Goal: Task Accomplishment & Management: Manage account settings

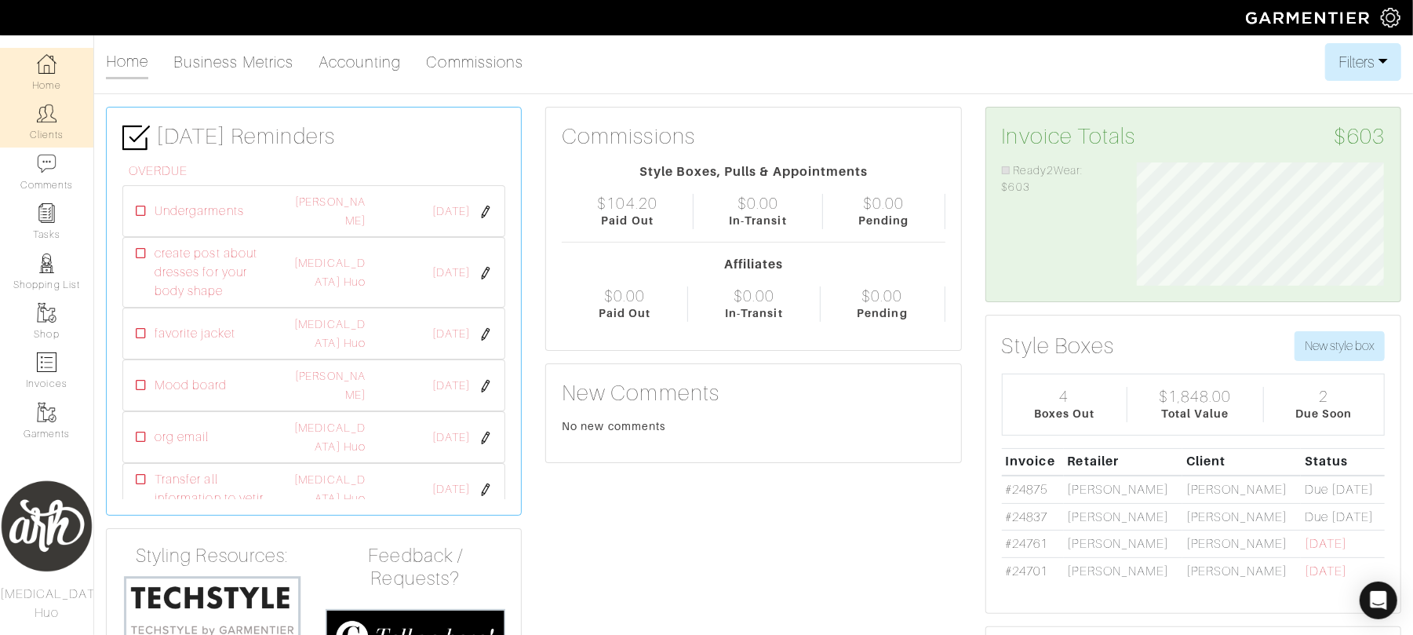
scroll to position [123, 271]
click at [23, 73] on link "Home" at bounding box center [46, 72] width 93 height 49
click at [47, 115] on img at bounding box center [47, 114] width 20 height 20
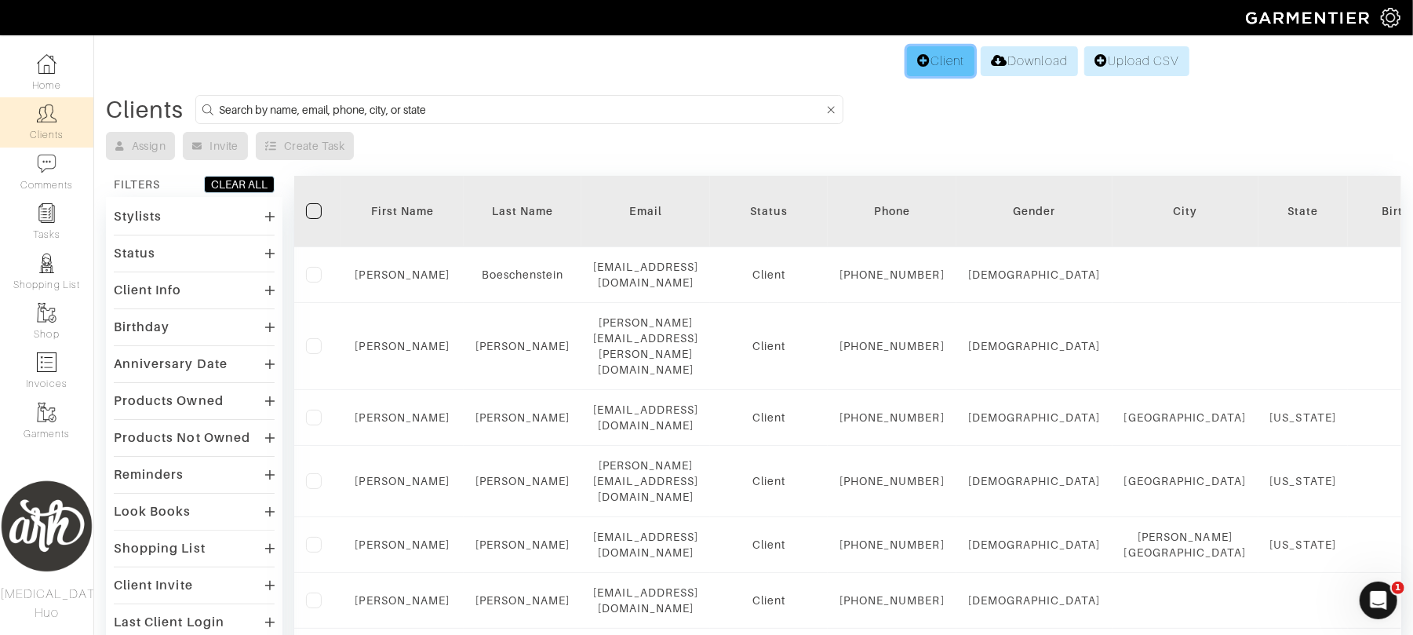
click at [937, 66] on link "Client" at bounding box center [940, 61] width 67 height 30
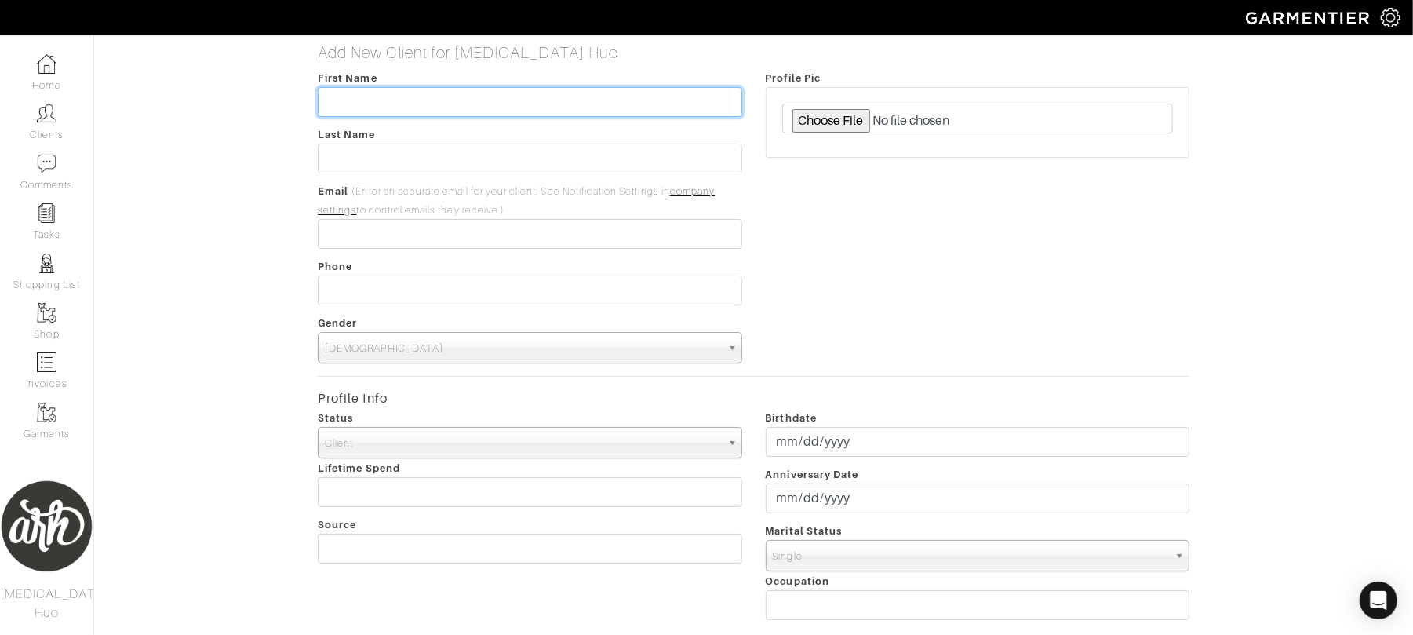
click at [717, 99] on input "text" at bounding box center [530, 102] width 424 height 30
type input "Nick"
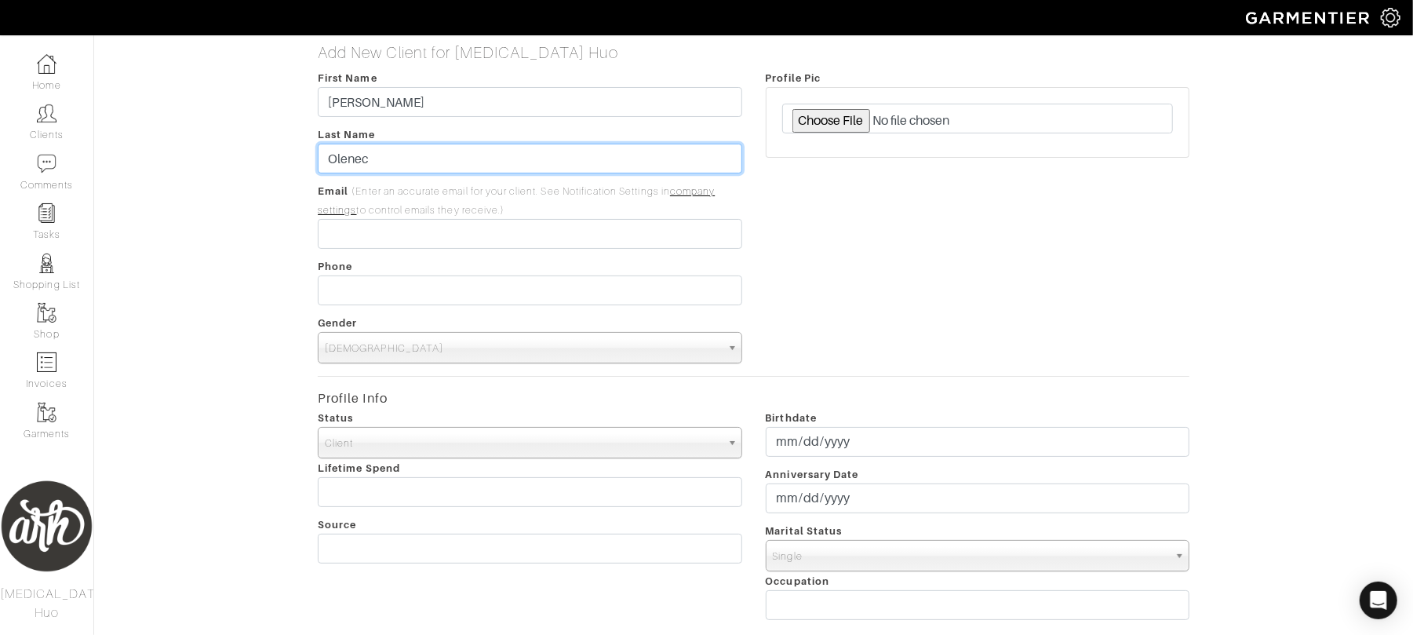
type input "Olenec"
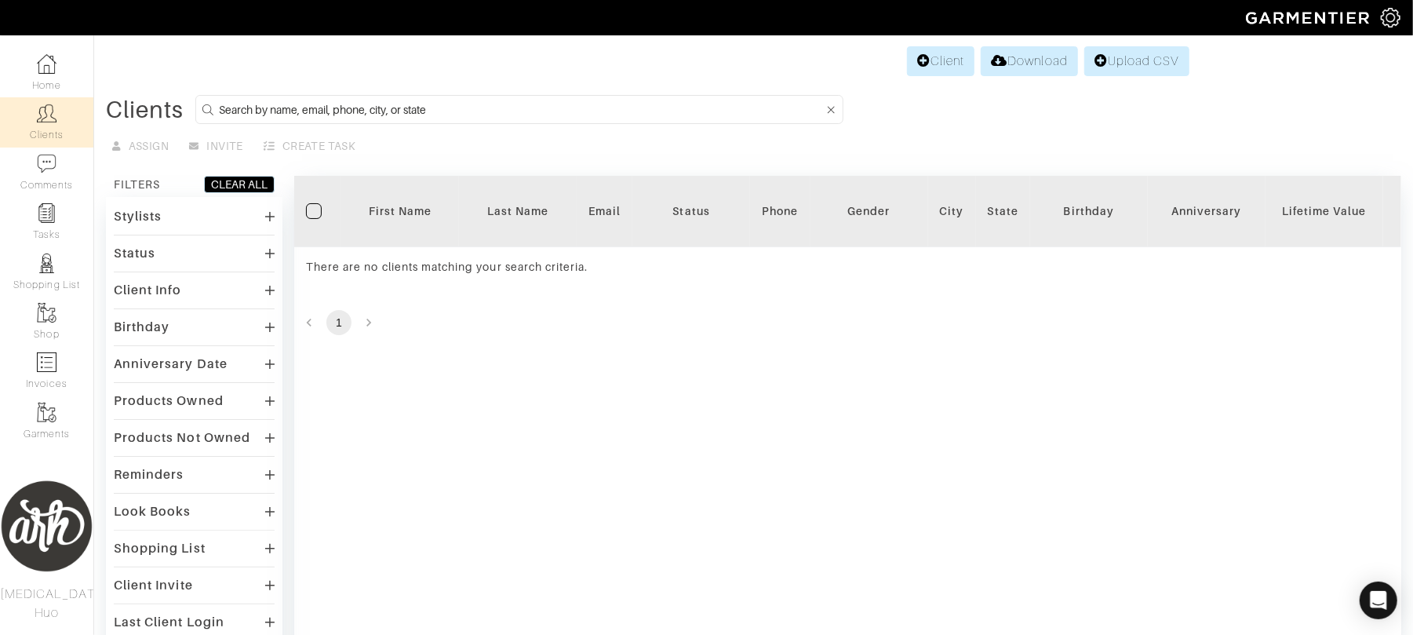
click at [337, 114] on input at bounding box center [521, 110] width 605 height 20
type input "nick"
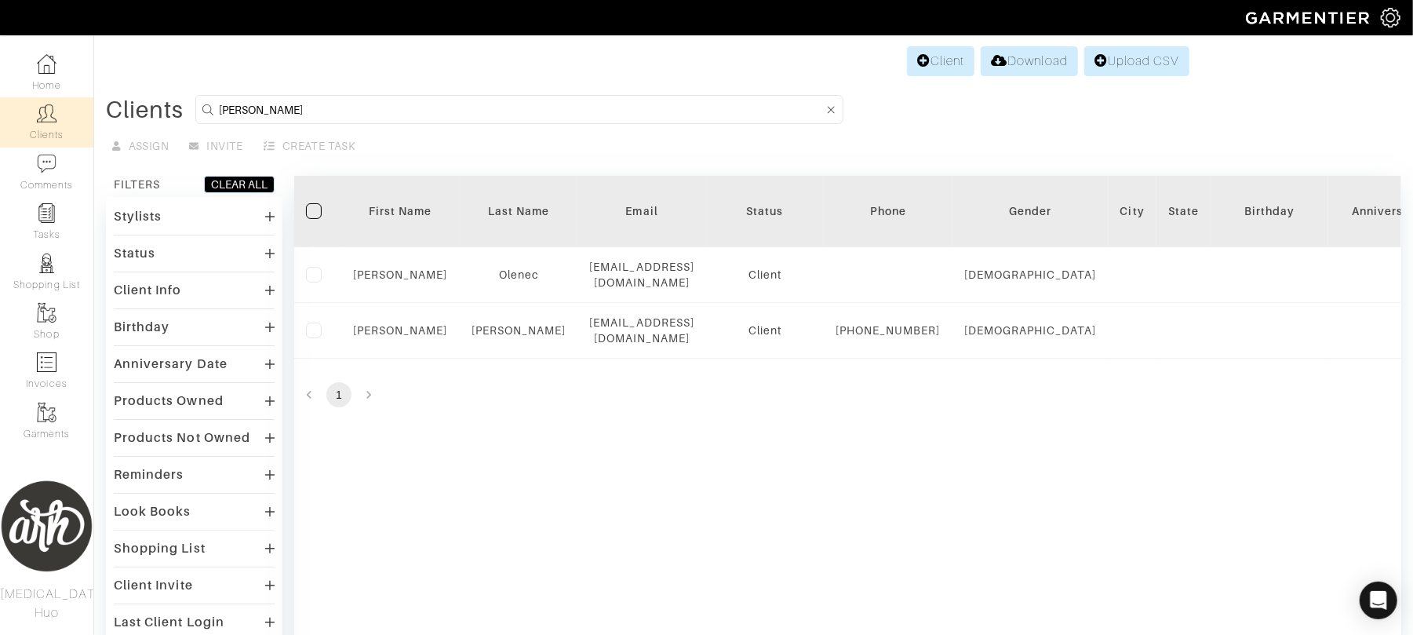
click at [64, 119] on link "Clients" at bounding box center [46, 121] width 93 height 49
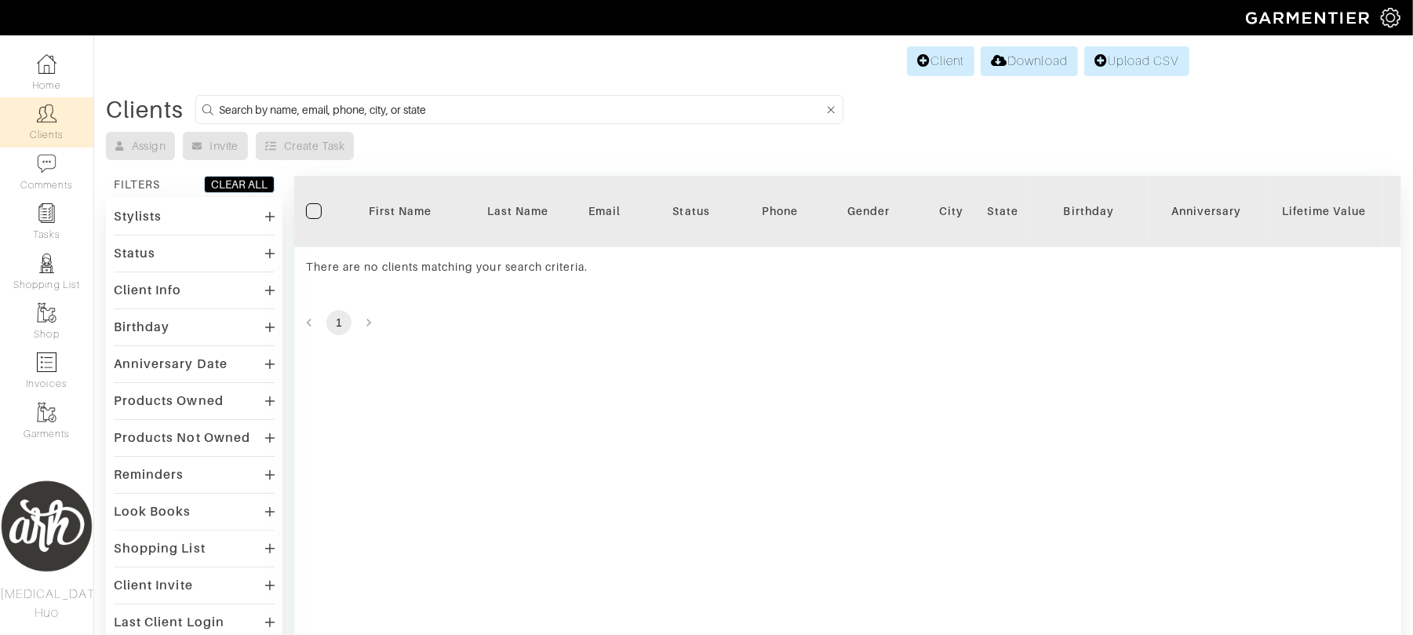
click at [53, 93] on link "Home" at bounding box center [46, 72] width 93 height 49
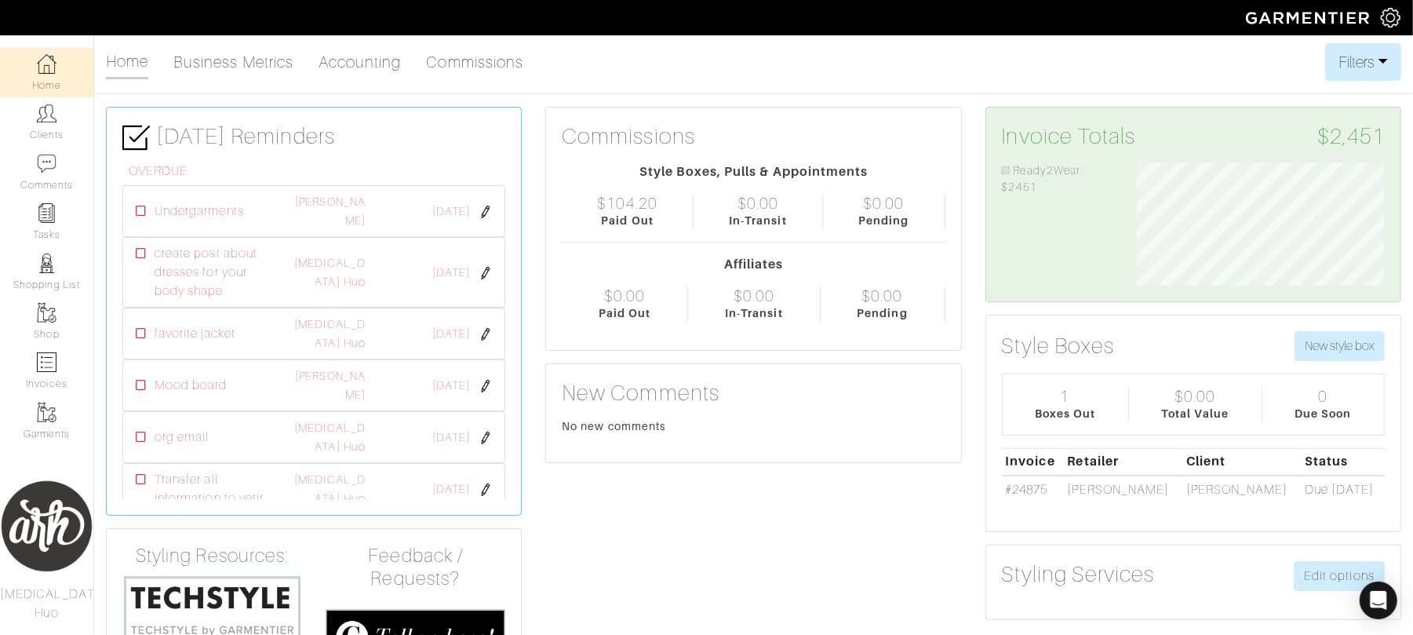
scroll to position [123, 271]
click at [477, 64] on link "Commissions" at bounding box center [475, 61] width 97 height 31
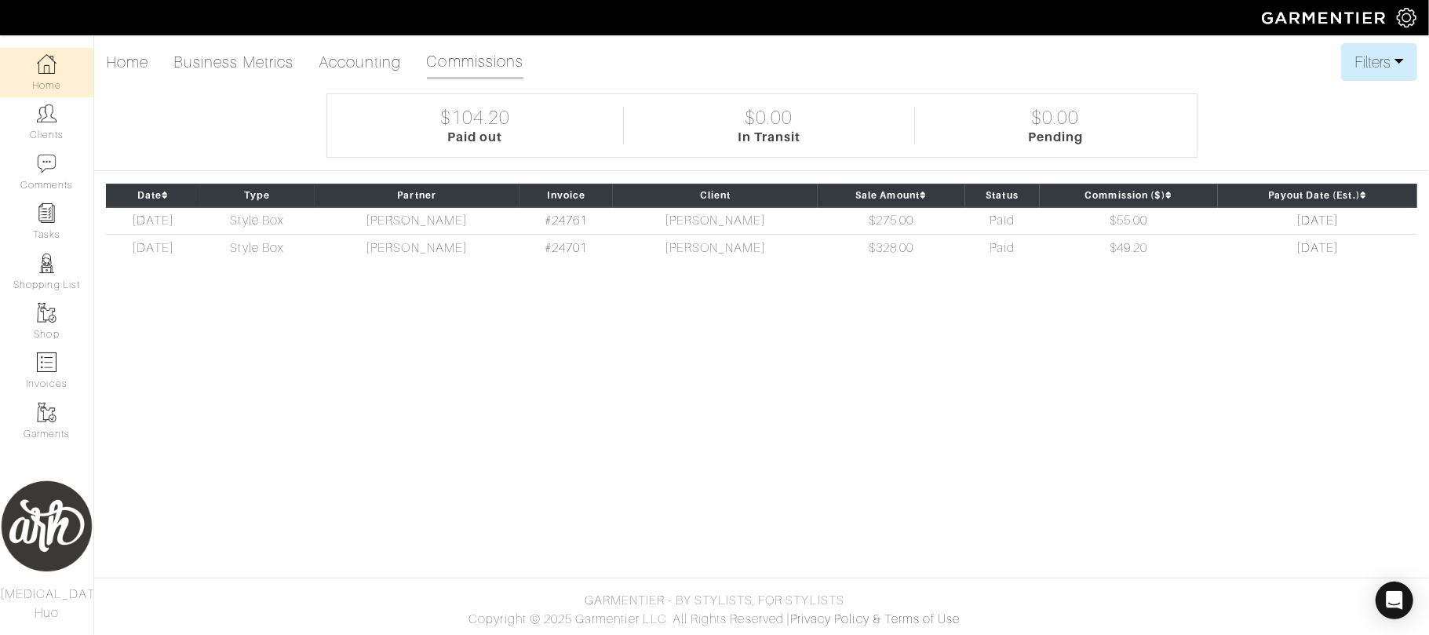
click at [52, 78] on link "Home" at bounding box center [46, 72] width 93 height 49
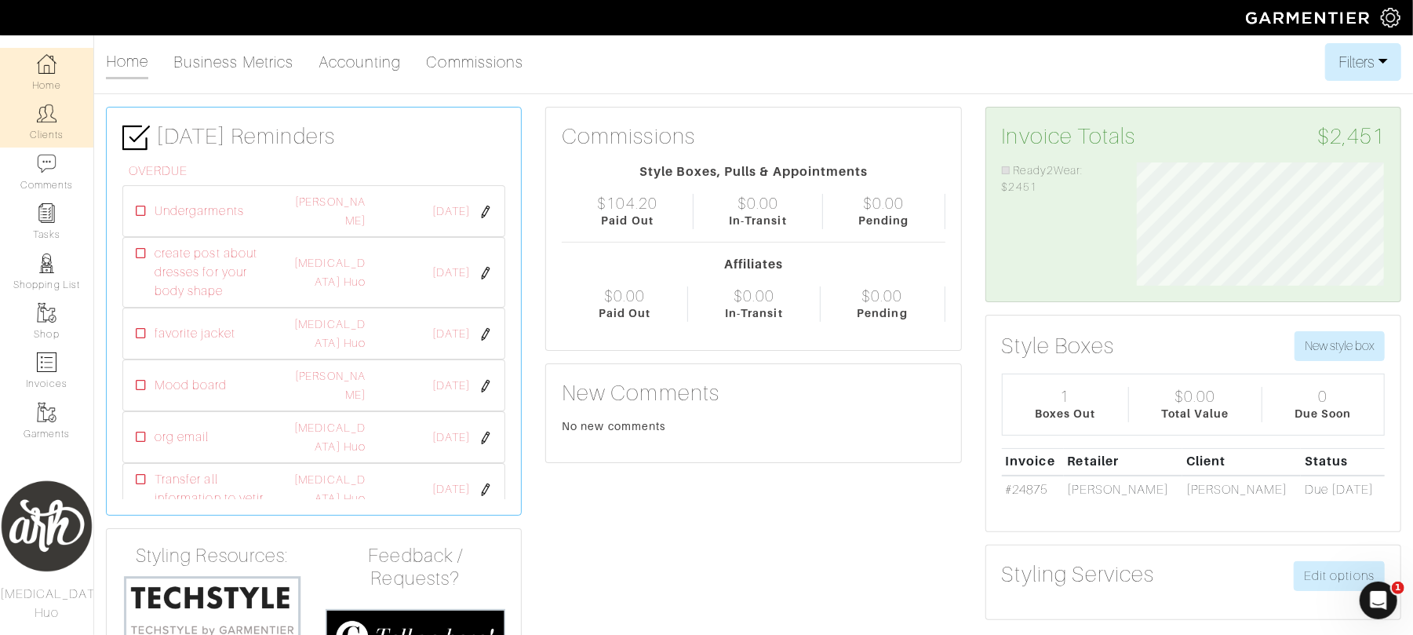
click at [36, 133] on link "Clients" at bounding box center [46, 121] width 93 height 49
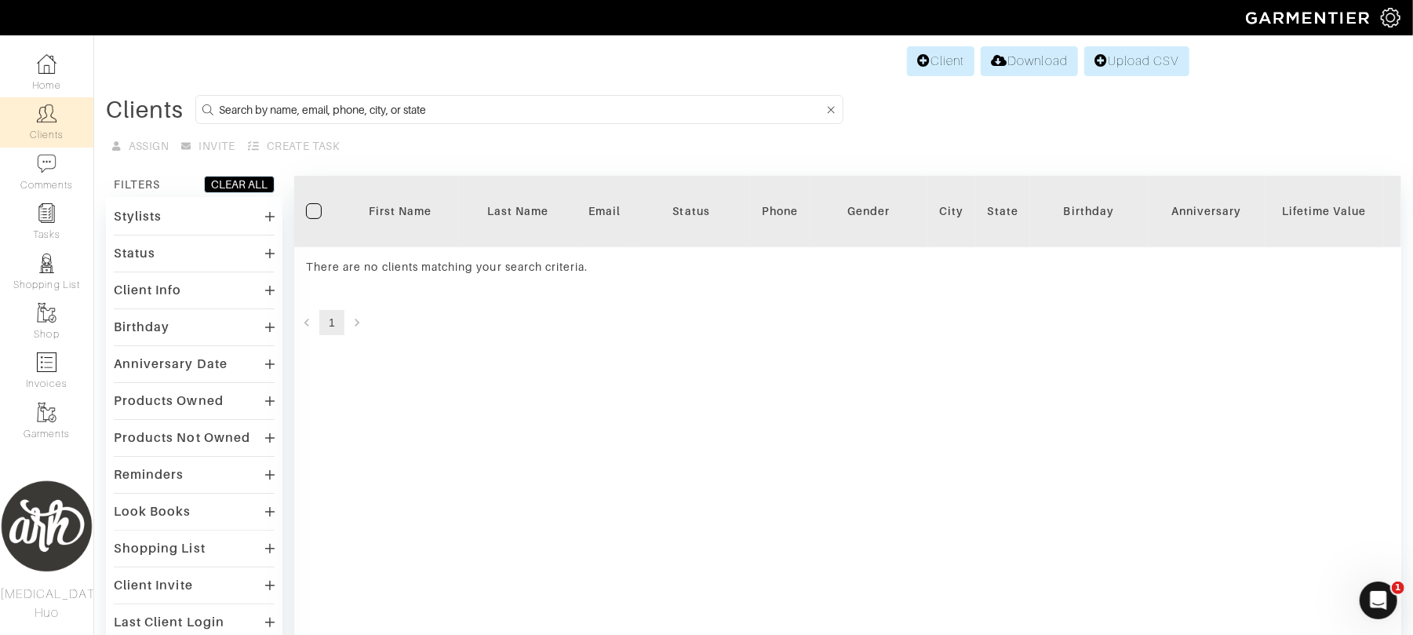
click at [311, 221] on th at bounding box center [317, 211] width 47 height 71
click at [314, 210] on label at bounding box center [314, 211] width 16 height 16
click at [0, 0] on input "checkbox" at bounding box center [0, 0] width 0 height 0
click at [418, 105] on input at bounding box center [521, 110] width 605 height 20
type input "rebecca"
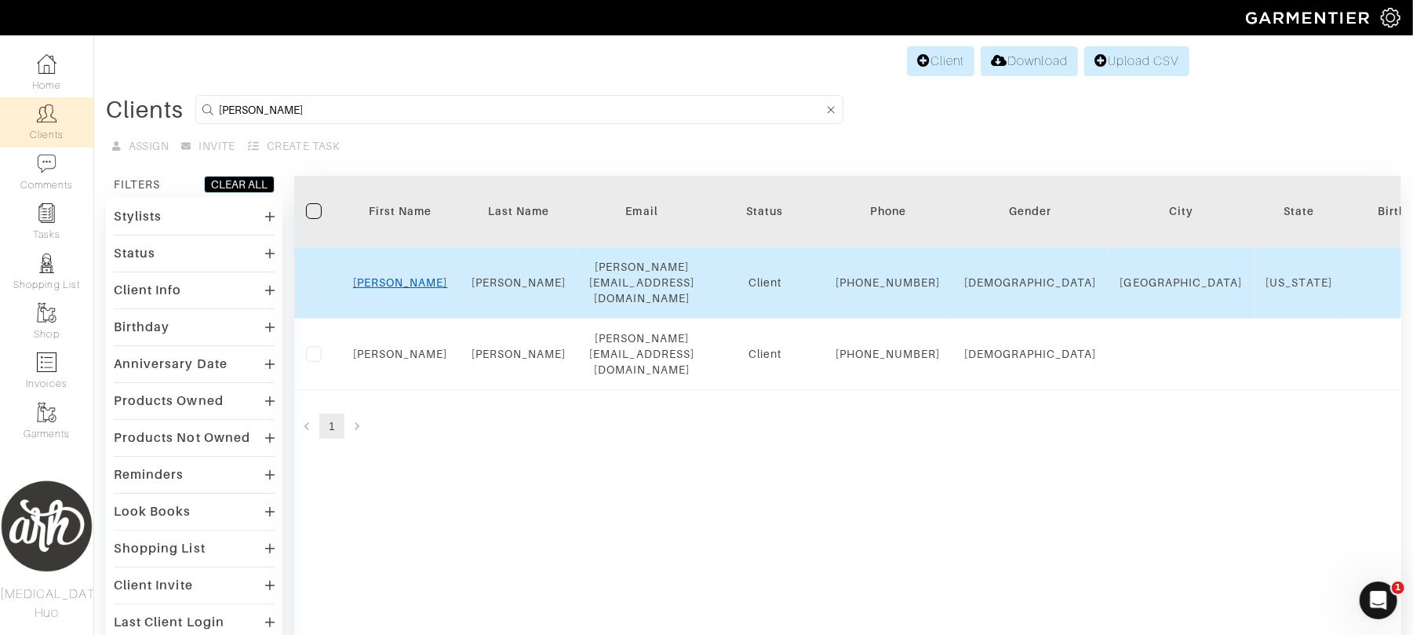
click at [402, 289] on link "Rebecca" at bounding box center [400, 282] width 95 height 13
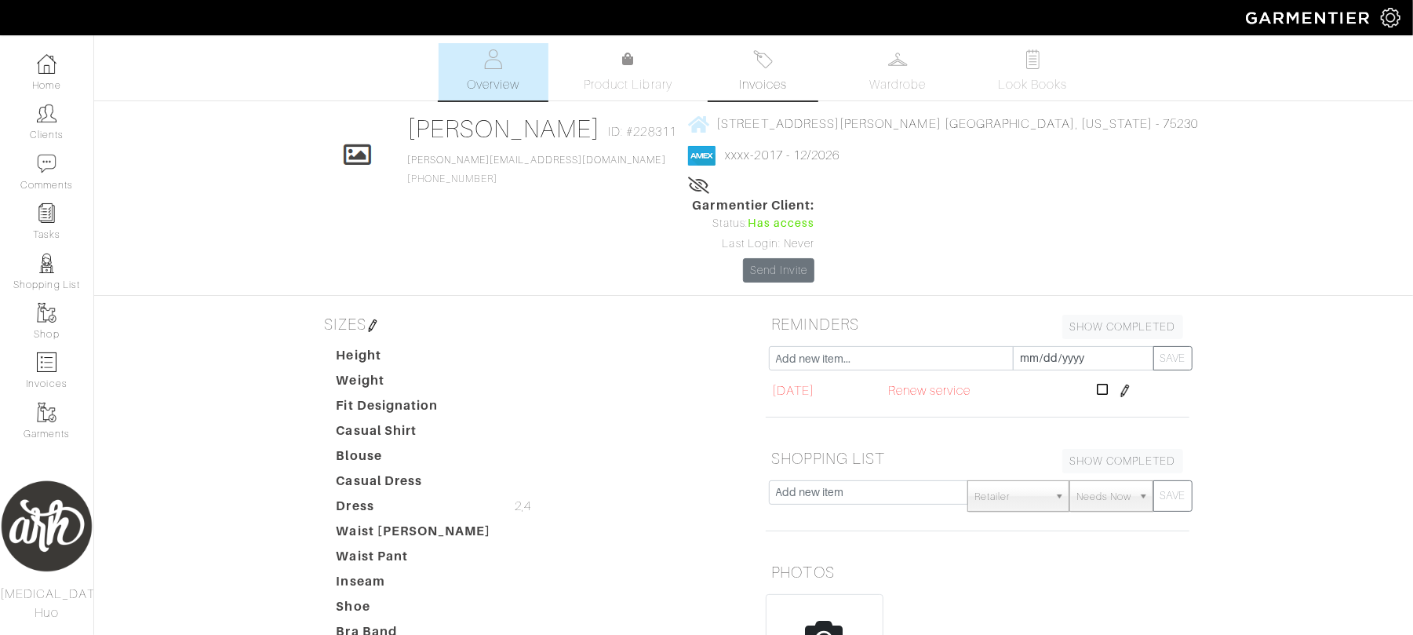
click at [776, 70] on link "Invoices" at bounding box center [763, 71] width 110 height 57
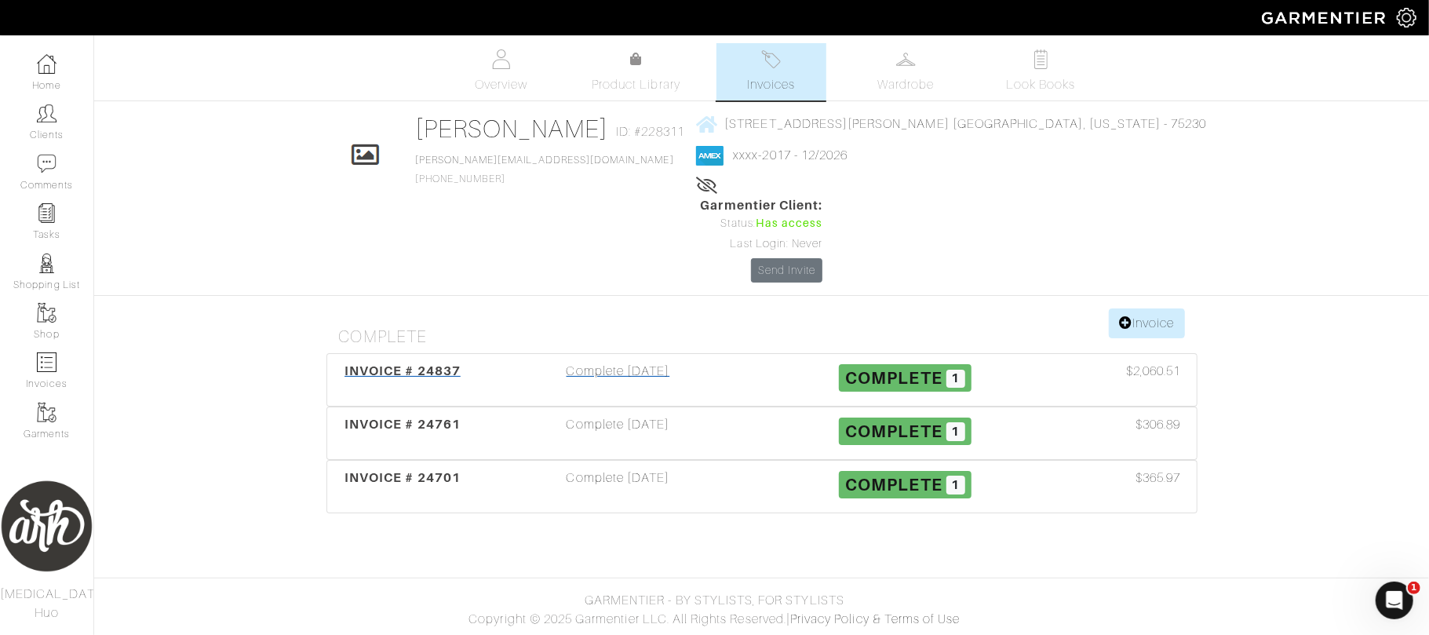
click at [650, 362] on div "Complete [DATE]" at bounding box center [618, 380] width 287 height 36
